Goal: Task Accomplishment & Management: Use online tool/utility

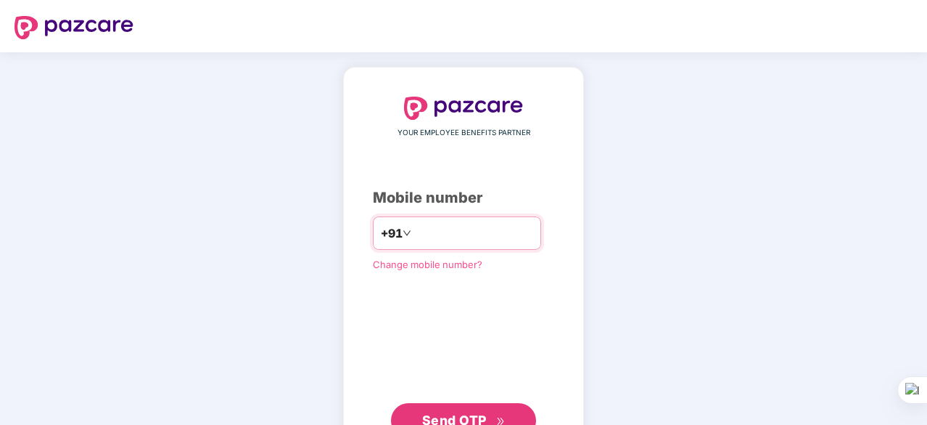
click at [520, 237] on input "number" at bounding box center [473, 232] width 119 height 23
type input "**********"
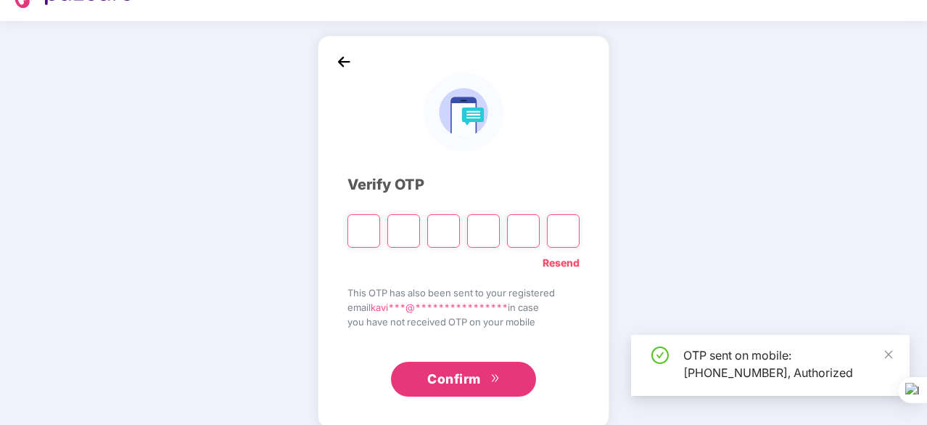
scroll to position [48, 0]
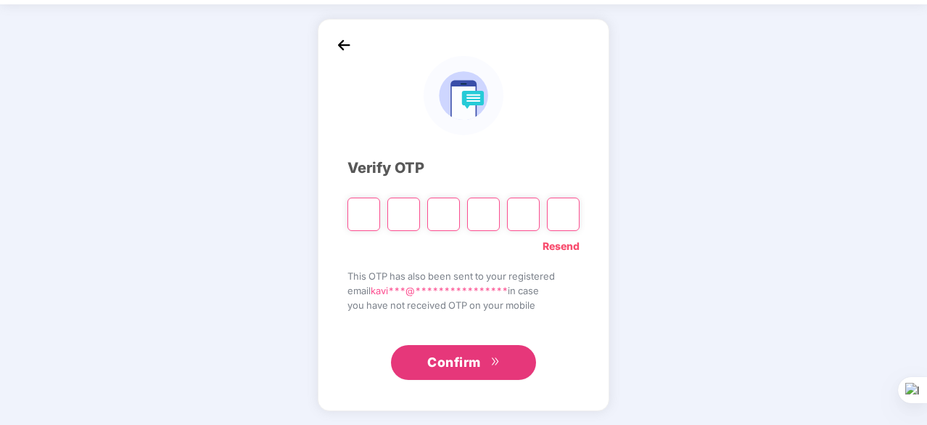
type input "*"
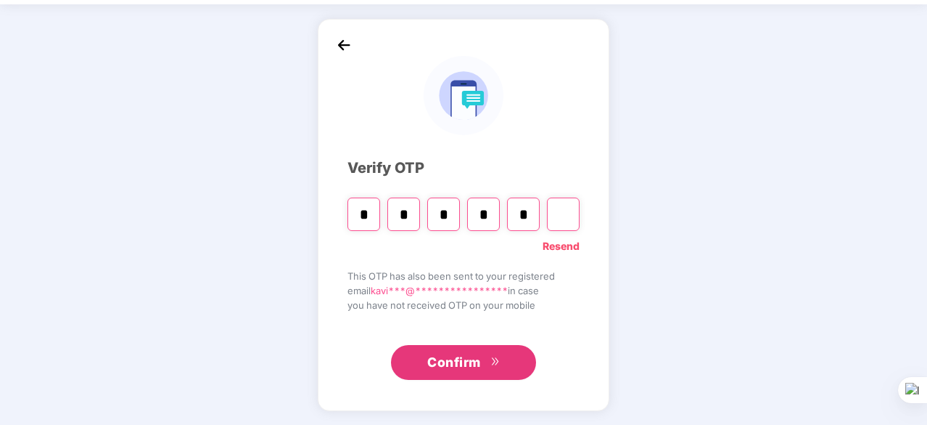
type input "*"
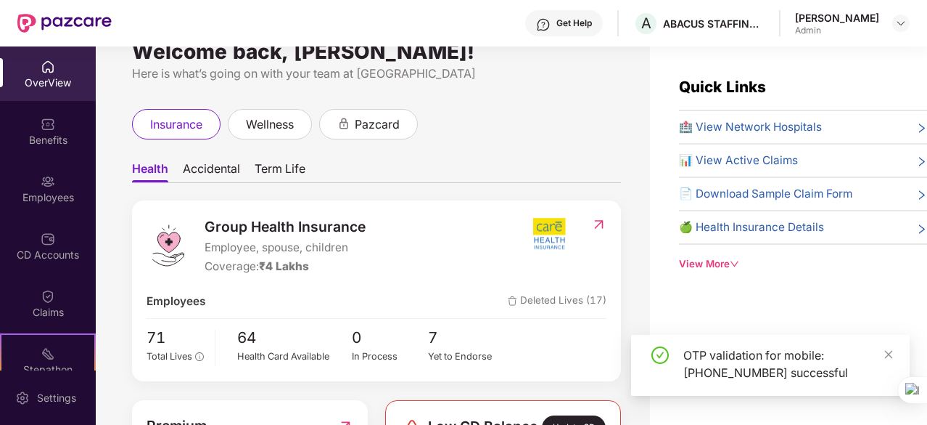
scroll to position [73, 0]
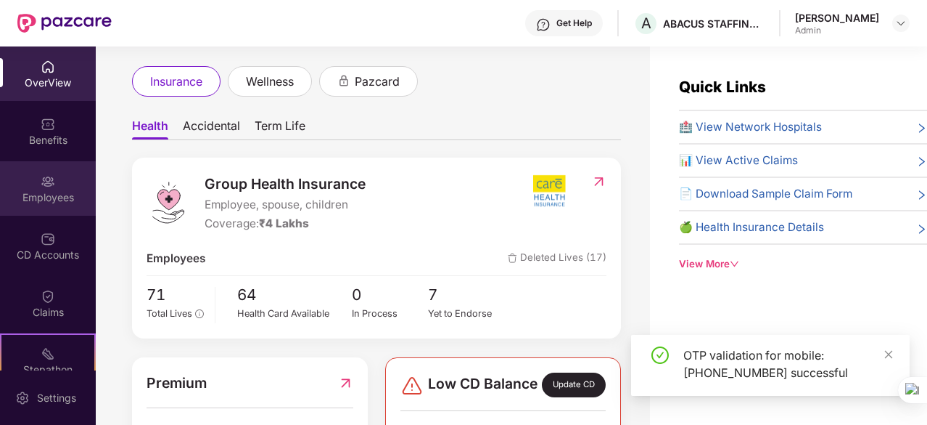
click at [57, 200] on div "Employees" at bounding box center [48, 197] width 96 height 15
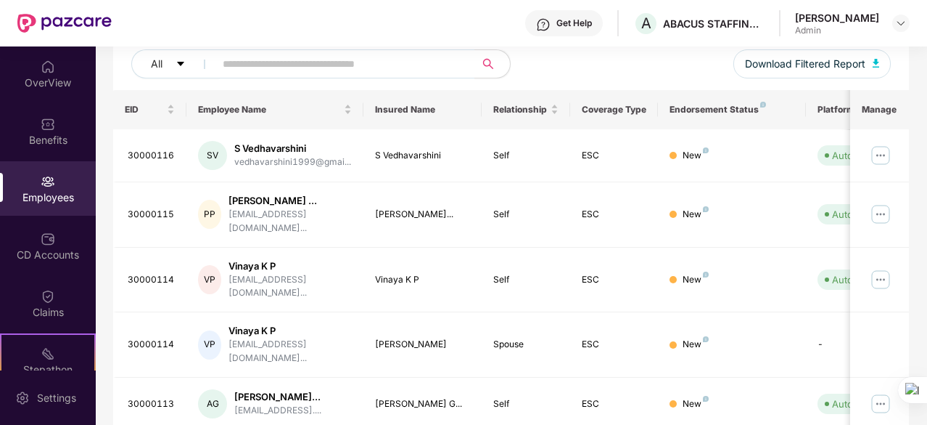
scroll to position [73, 0]
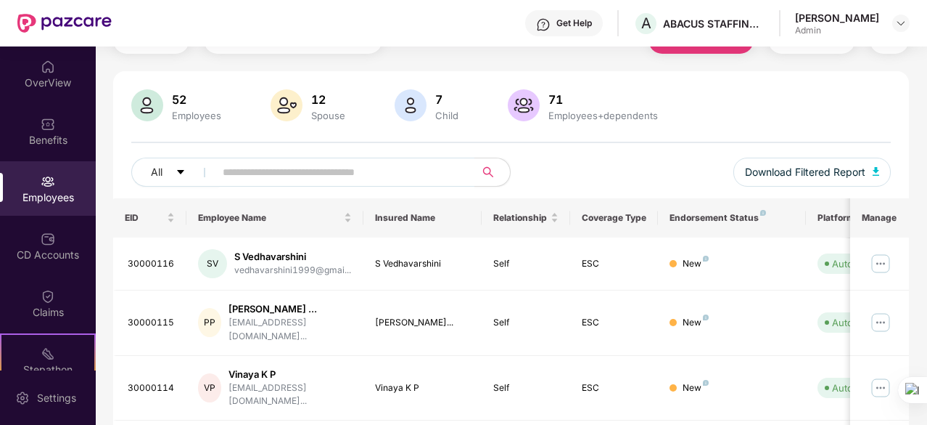
click at [586, 178] on div "All Download Filtered Report" at bounding box center [511, 177] width 760 height 41
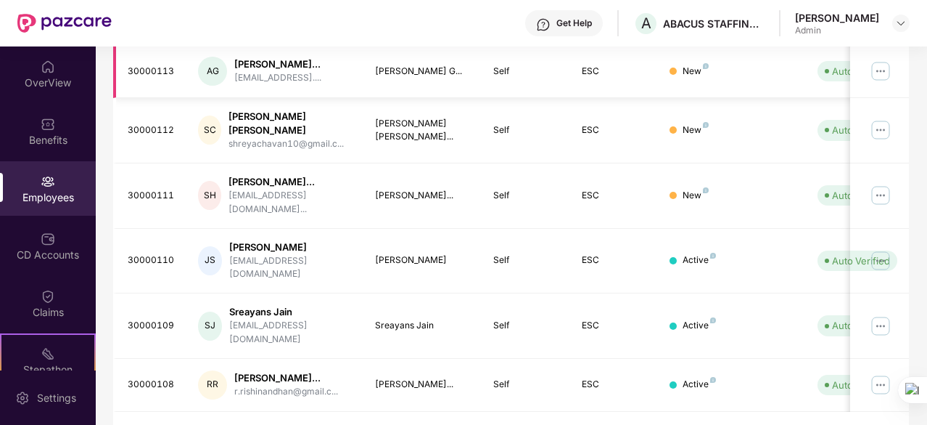
scroll to position [441, 0]
